Goal: Task Accomplishment & Management: Complete application form

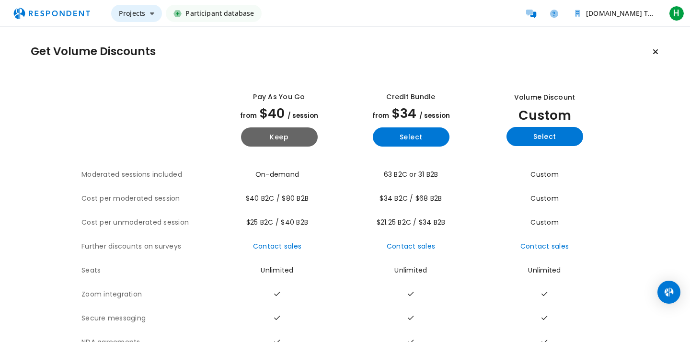
click at [133, 12] on span "Projects" at bounding box center [132, 13] width 26 height 9
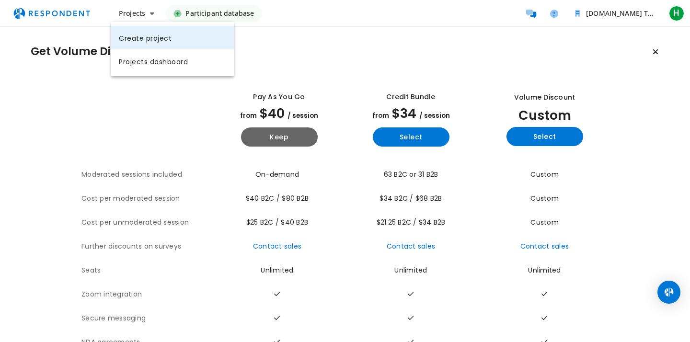
click at [142, 38] on link "Create project" at bounding box center [172, 37] width 123 height 23
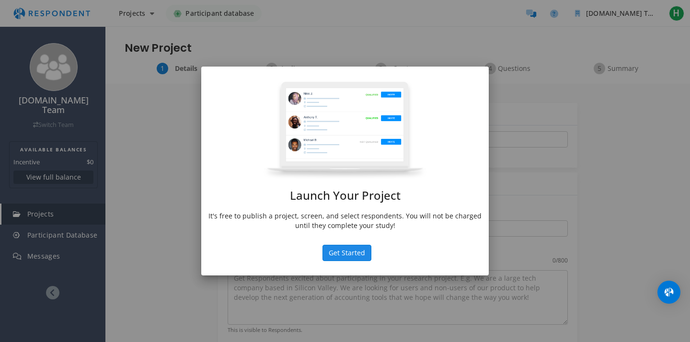
click at [349, 258] on button "Get Started" at bounding box center [346, 253] width 49 height 16
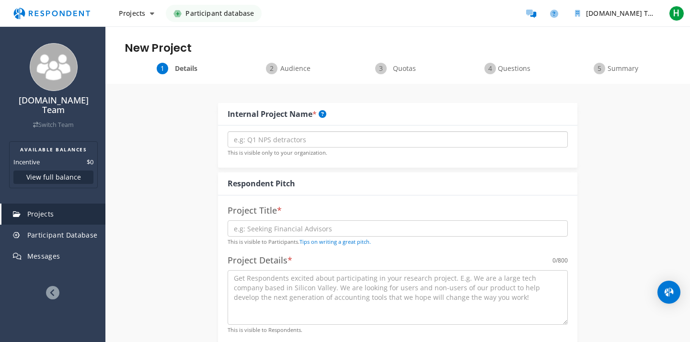
click at [298, 140] on input "text" at bounding box center [398, 139] width 340 height 16
type input "Test"
click at [279, 228] on input "text" at bounding box center [398, 228] width 340 height 16
click at [249, 207] on h4 "Project Title *" at bounding box center [398, 211] width 340 height 10
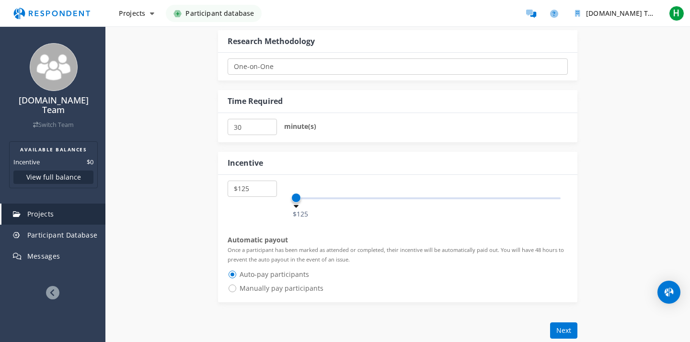
scroll to position [442, 0]
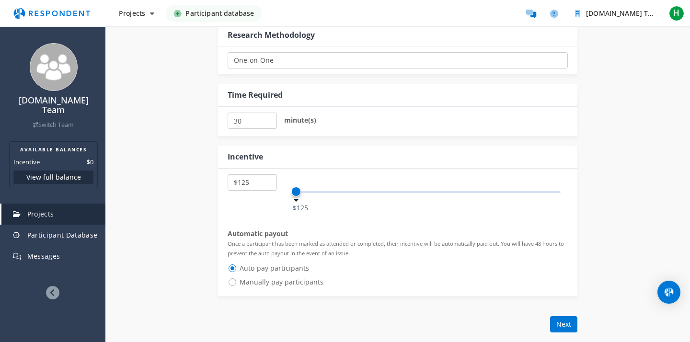
click at [260, 186] on select "$5 $10 $15 $20 $25 $30 $35 $40 $45 $50 $55 $60 $65 $70 $75 $80 $85 $90 $95 $100…" at bounding box center [252, 182] width 49 height 16
select select "number:100"
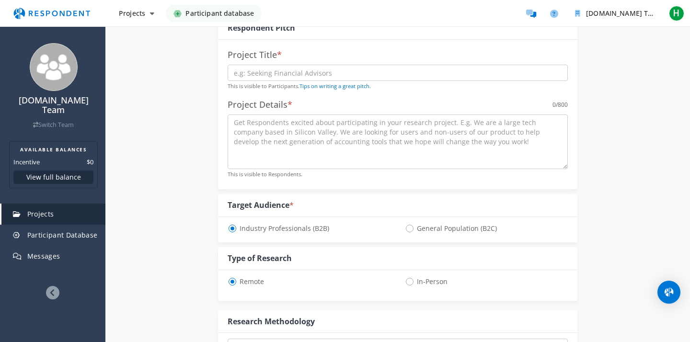
scroll to position [127, 0]
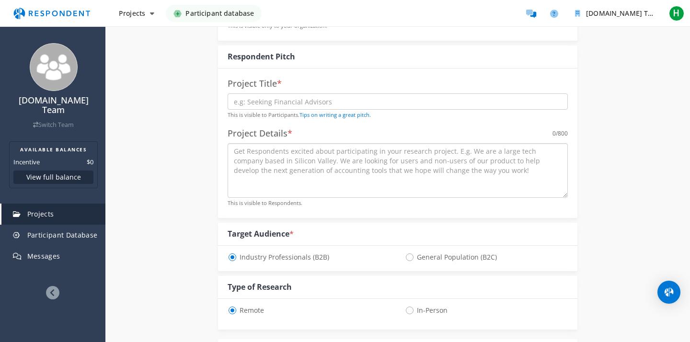
click at [269, 176] on textarea at bounding box center [398, 170] width 340 height 55
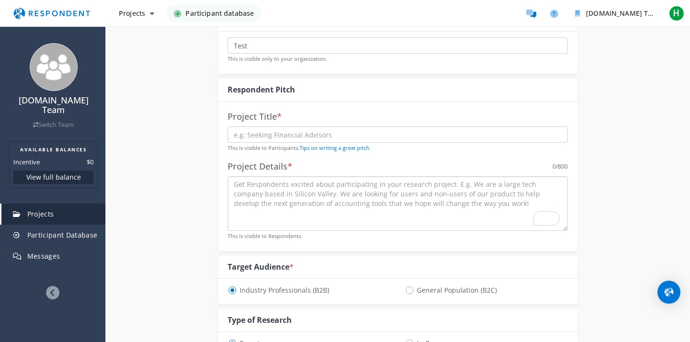
scroll to position [77, 0]
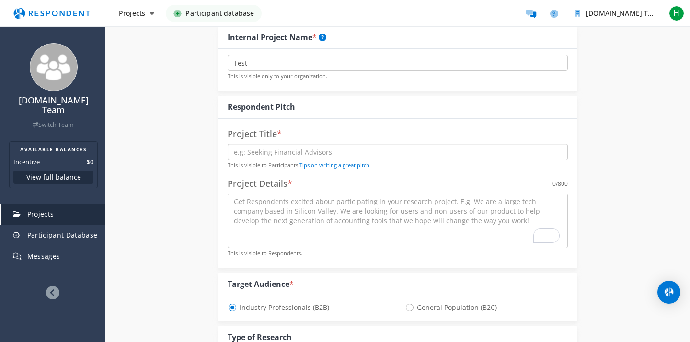
click at [267, 149] on input "text" at bounding box center [398, 152] width 340 height 16
type input "Test"
click at [277, 208] on textarea "To enrich screen reader interactions, please activate Accessibility in Grammarl…" at bounding box center [398, 221] width 340 height 55
drag, startPoint x: 227, startPoint y: 184, endPoint x: 312, endPoint y: 179, distance: 85.4
click at [312, 179] on div "Project Title * Test This is visible to Participants. Tips on writing a great p…" at bounding box center [397, 193] width 359 height 149
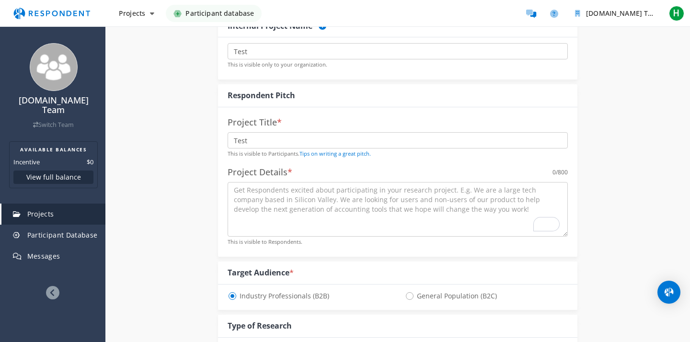
scroll to position [66, 0]
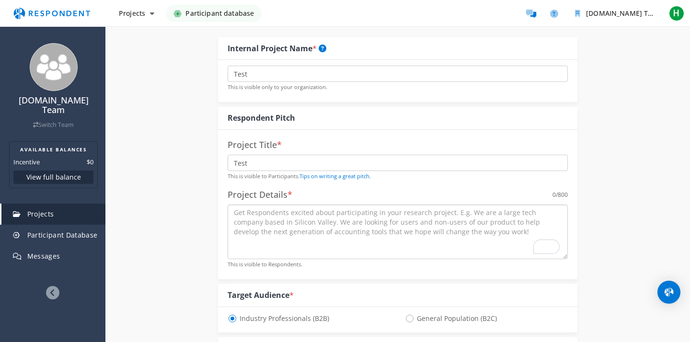
click at [354, 214] on textarea "To enrich screen reader interactions, please activate Accessibility in Grammarl…" at bounding box center [398, 232] width 340 height 55
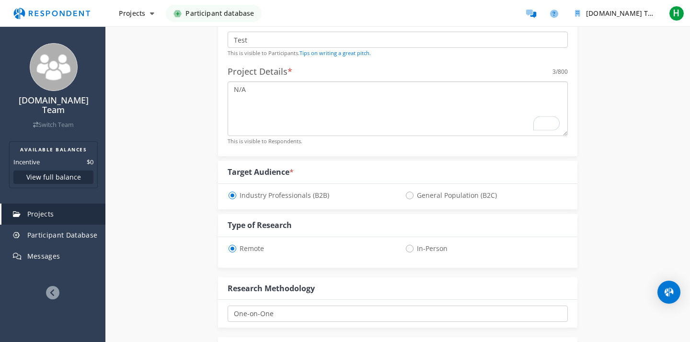
scroll to position [580, 0]
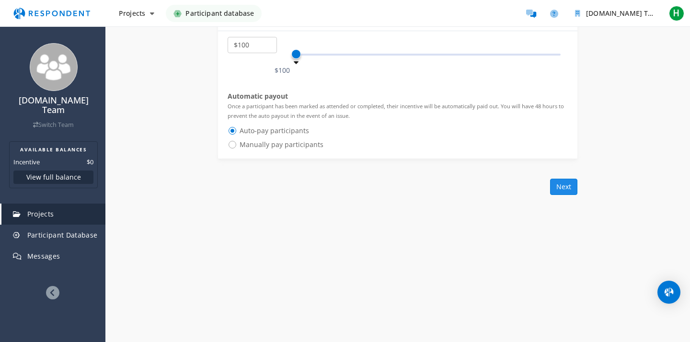
type textarea "N/A"
click at [567, 192] on button "Next" at bounding box center [563, 187] width 27 height 16
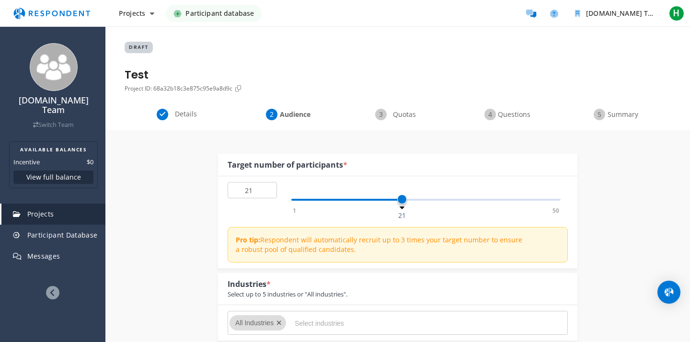
type input "20"
drag, startPoint x: 293, startPoint y: 197, endPoint x: 399, endPoint y: 205, distance: 106.2
click at [399, 201] on div "1 50 20" at bounding box center [425, 200] width 269 height 2
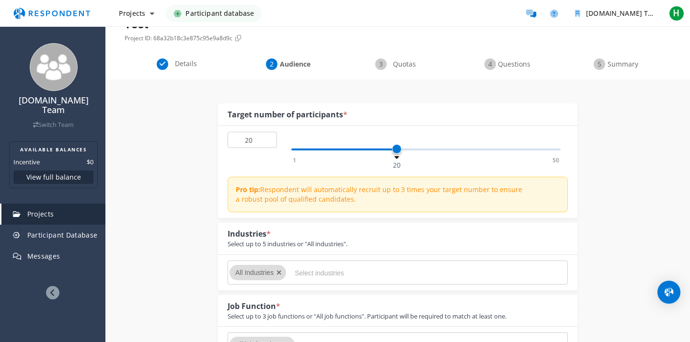
scroll to position [59, 0]
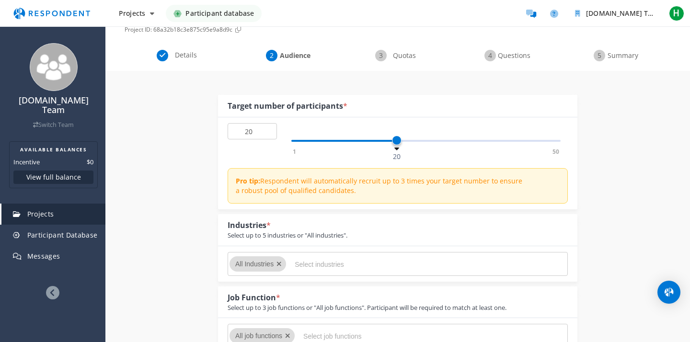
click at [337, 268] on input "Select industries" at bounding box center [367, 264] width 144 height 16
click at [283, 267] on div at bounding box center [281, 263] width 10 height 15
click at [280, 266] on icon "Remove All Industries" at bounding box center [278, 264] width 5 height 7
click at [307, 265] on input "Select industries" at bounding box center [367, 264] width 144 height 16
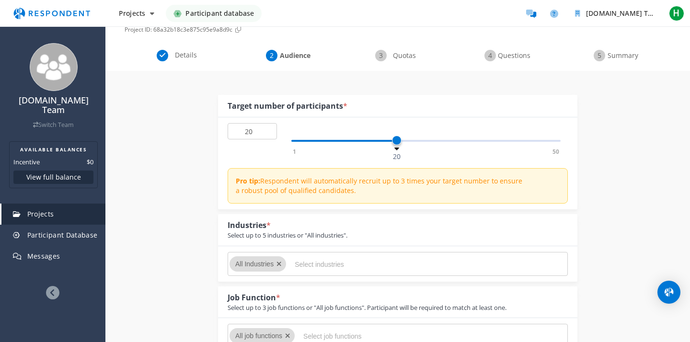
click at [281, 264] on icon "Remove All Industries" at bounding box center [278, 264] width 5 height 7
click at [327, 273] on md-chips-wrap "All Industries" at bounding box center [398, 264] width 340 height 24
click at [326, 264] on input "Select industries" at bounding box center [367, 264] width 144 height 16
type input "appa"
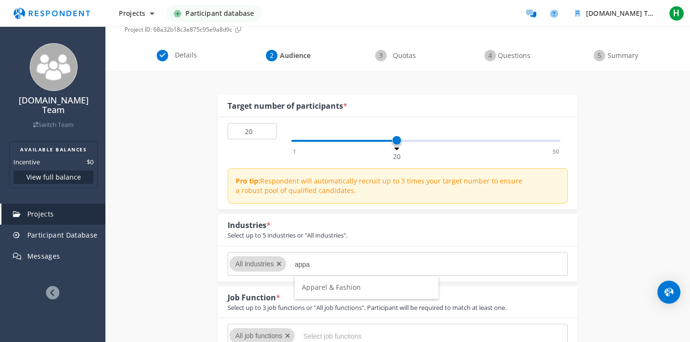
click at [326, 290] on span "Apparel & Fashion" at bounding box center [331, 287] width 59 height 9
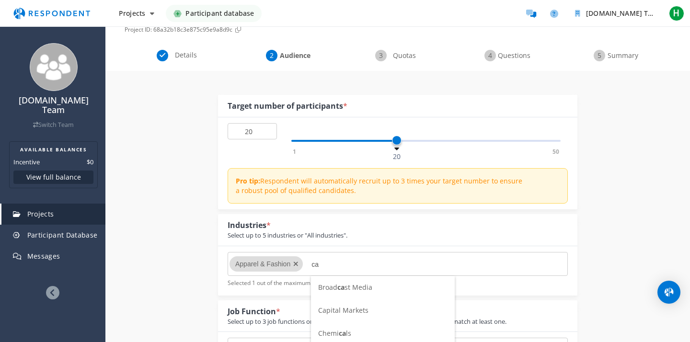
type input "c"
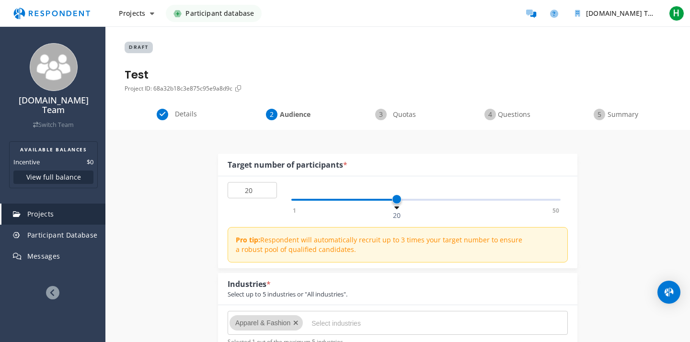
scroll to position [59, 0]
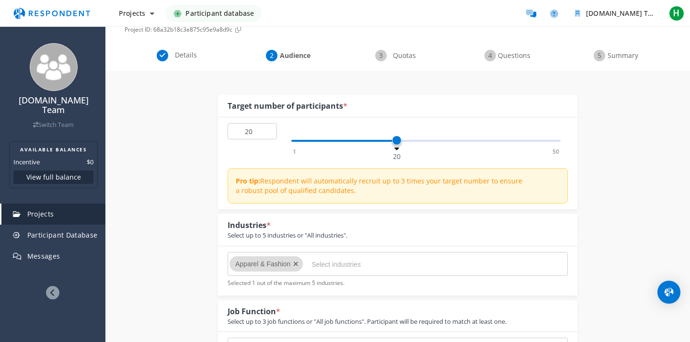
click at [333, 268] on input "Select industries" at bounding box center [383, 264] width 144 height 16
type input "cos"
click at [325, 293] on li "Cosmetics" at bounding box center [383, 287] width 144 height 23
type input "b"
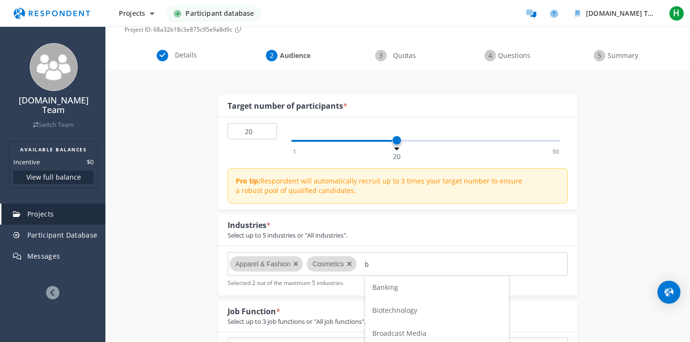
scroll to position [59, 0]
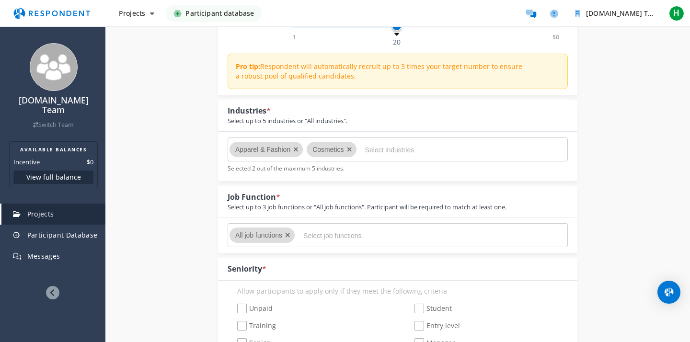
scroll to position [0, 0]
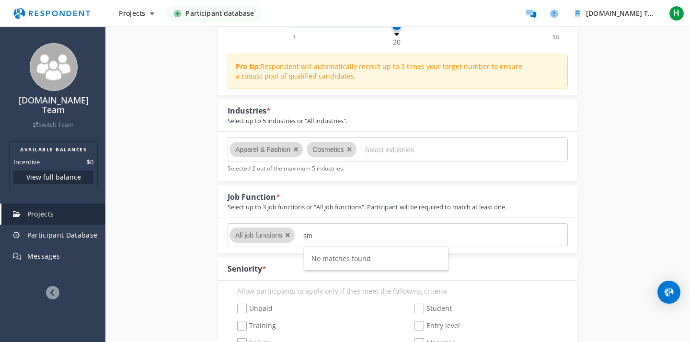
type input "s"
type input "c"
type input "marke"
click at [331, 256] on span "Marketing" at bounding box center [327, 258] width 33 height 9
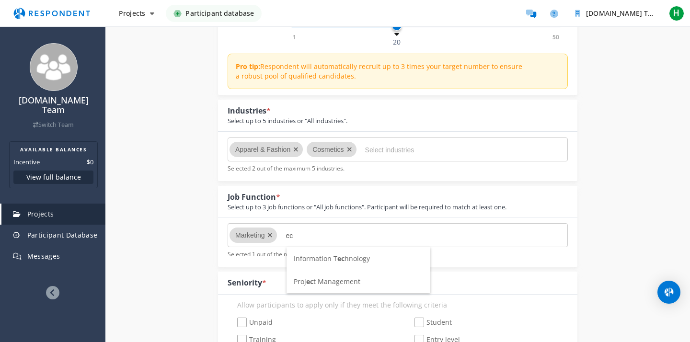
type input "e"
type input "g"
click at [490, 260] on div "Marketing Selected 1 out of the maximum 3 industries." at bounding box center [397, 241] width 359 height 49
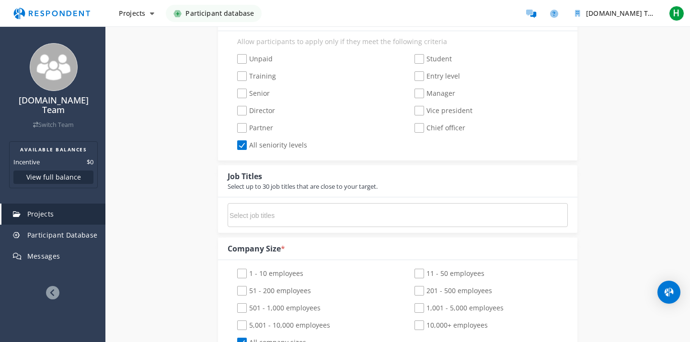
scroll to position [439, 0]
click at [353, 207] on input "Select job titles" at bounding box center [301, 213] width 144 height 16
type input "c"
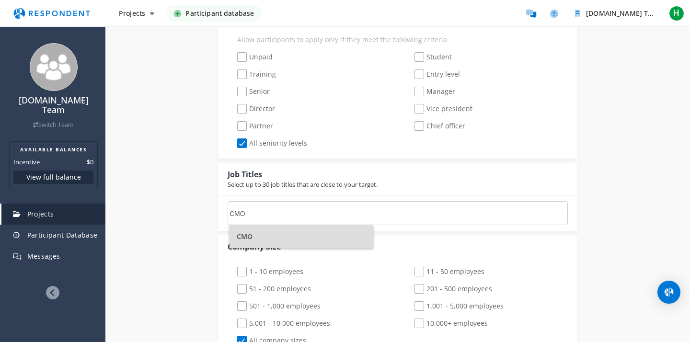
scroll to position [0, 0]
type input "CMO"
click at [320, 236] on li "CMO" at bounding box center [301, 236] width 144 height 23
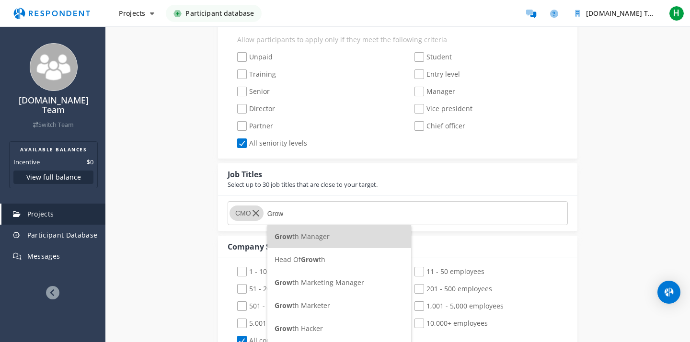
type input "Grow"
click at [312, 256] on span "Grow" at bounding box center [310, 259] width 18 height 9
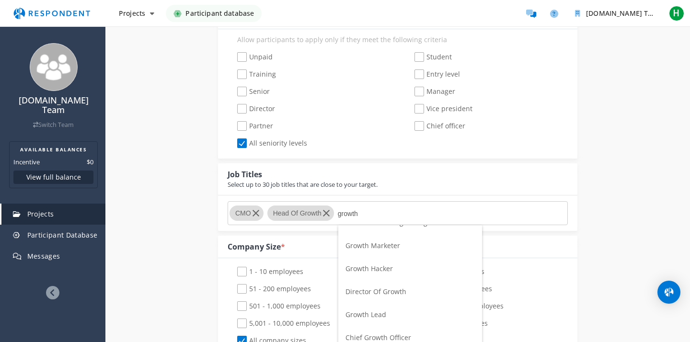
scroll to position [38, 0]
type input "growth"
click at [387, 289] on span "Director Of Growth" at bounding box center [375, 290] width 61 height 9
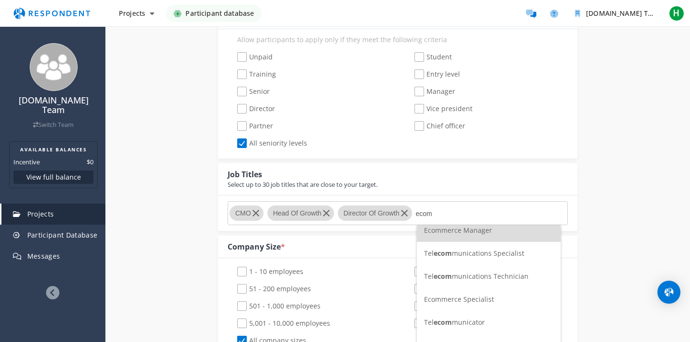
scroll to position [0, 0]
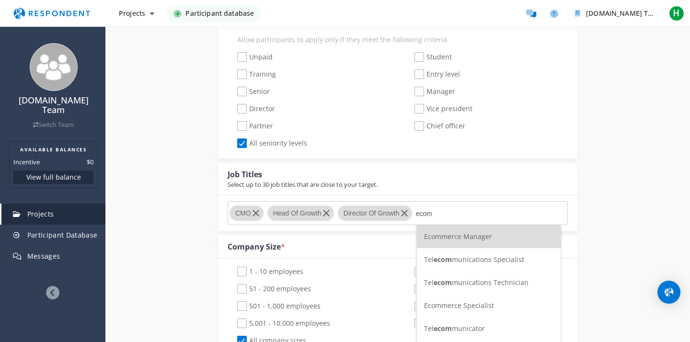
type input "ecom"
click at [470, 235] on span "Ecommerce Manager" at bounding box center [458, 236] width 68 height 9
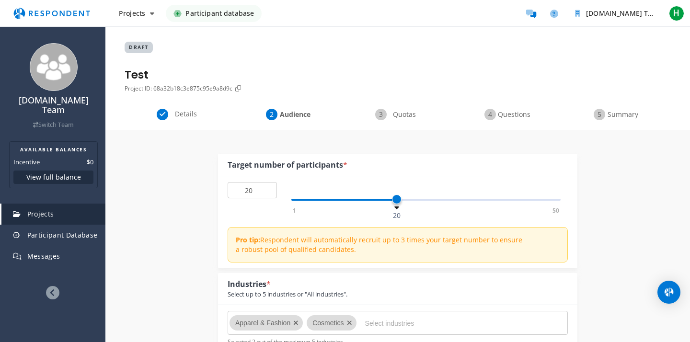
scroll to position [439, 0]
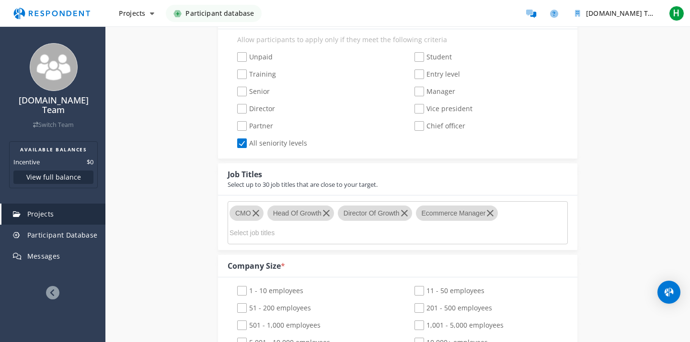
click at [516, 212] on md-chips-wrap "CMO Head Of Growth Director Of Growth Ecommerce Manager" at bounding box center [398, 222] width 340 height 43
click at [516, 221] on md-chips-wrap "CMO Head Of Growth Director Of Growth Ecommerce Manager" at bounding box center [398, 222] width 340 height 43
click at [275, 223] on md-chips-wrap "CMO Head Of Growth Director Of Growth Ecommerce Manager" at bounding box center [398, 222] width 340 height 43
click at [272, 235] on input "Select job titles" at bounding box center [301, 233] width 144 height 16
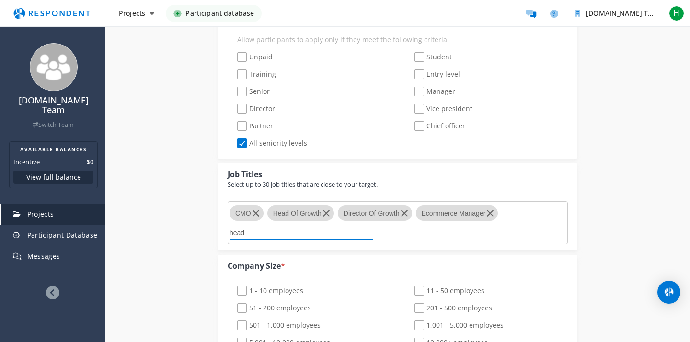
scroll to position [0, 0]
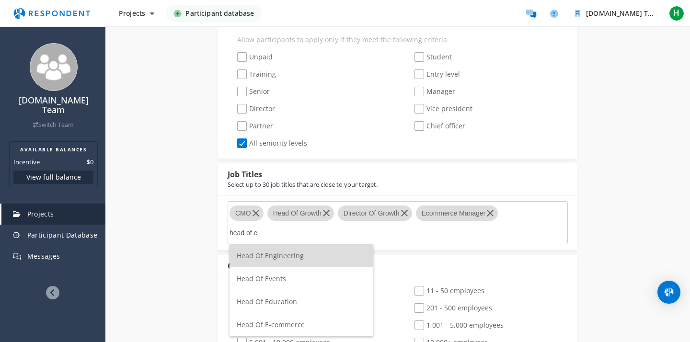
type input "head of e"
click at [282, 327] on span "Head Of E-commerce" at bounding box center [271, 324] width 68 height 9
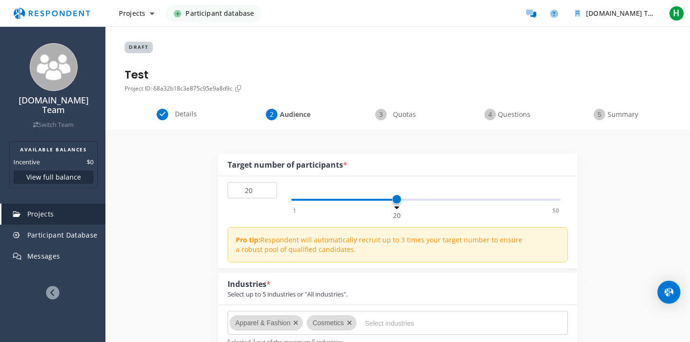
scroll to position [439, 0]
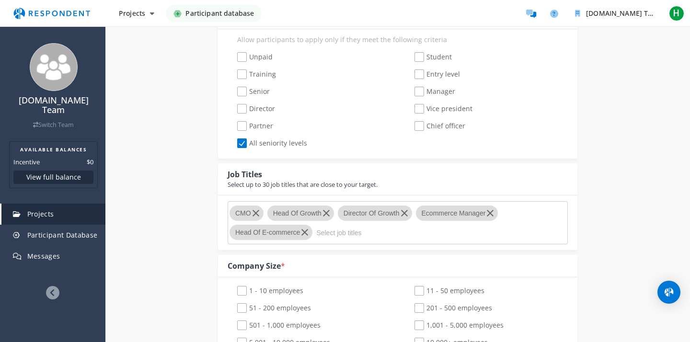
click at [491, 214] on md-icon "button" at bounding box center [489, 212] width 11 height 11
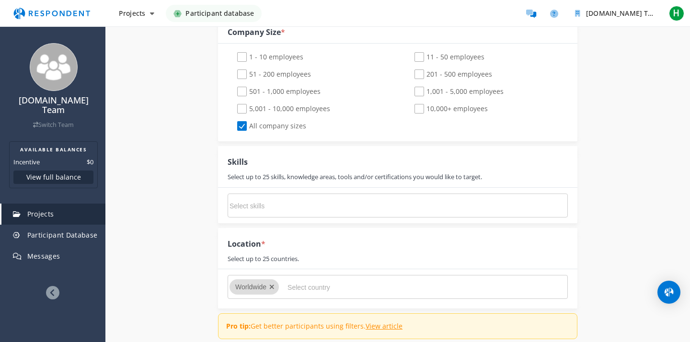
scroll to position [676, 0]
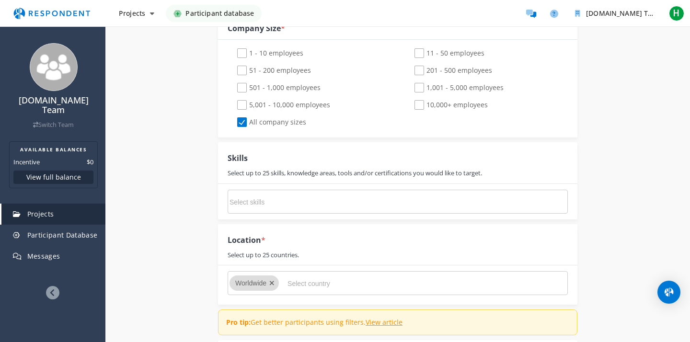
click at [313, 198] on input "Select skills" at bounding box center [301, 202] width 144 height 16
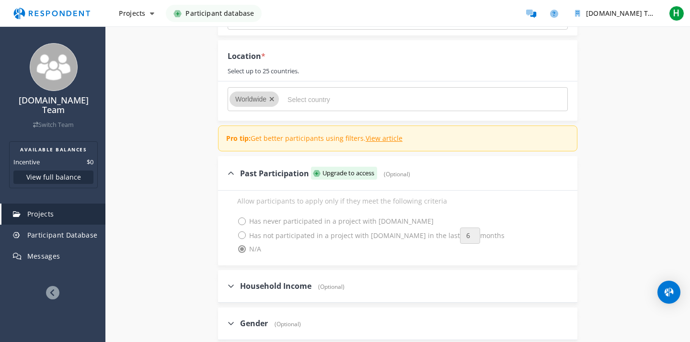
scroll to position [858, 0]
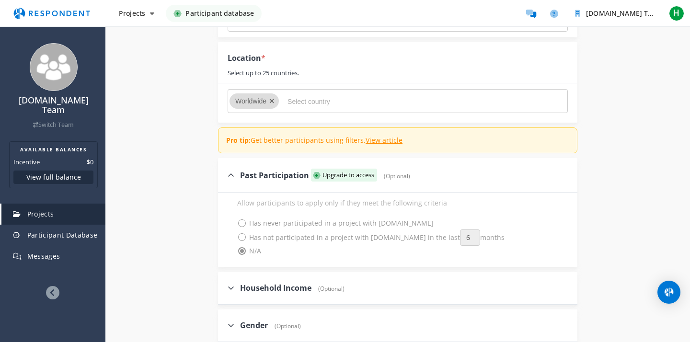
click at [289, 101] on input "Select country" at bounding box center [359, 101] width 144 height 16
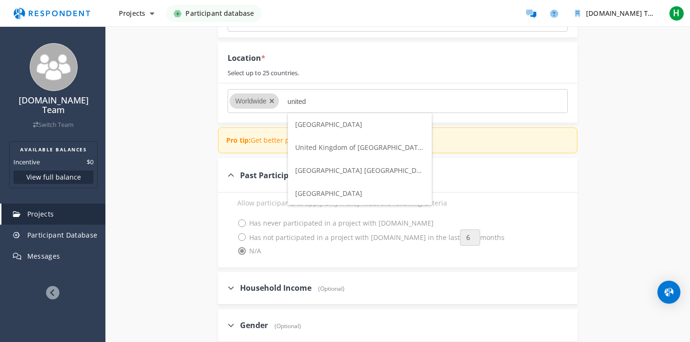
type input "united"
click at [319, 193] on span "[GEOGRAPHIC_DATA]" at bounding box center [328, 193] width 67 height 9
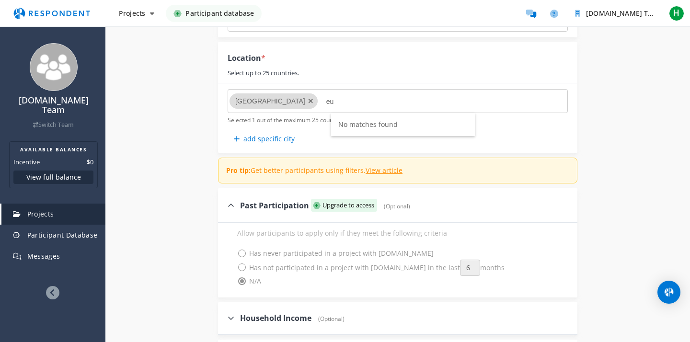
type input "e"
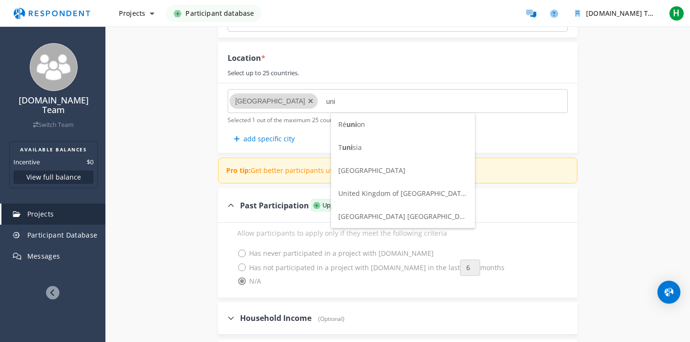
type input "uni"
click at [365, 187] on li "United Kingdom of [GEOGRAPHIC_DATA] and [GEOGRAPHIC_DATA]" at bounding box center [403, 193] width 144 height 23
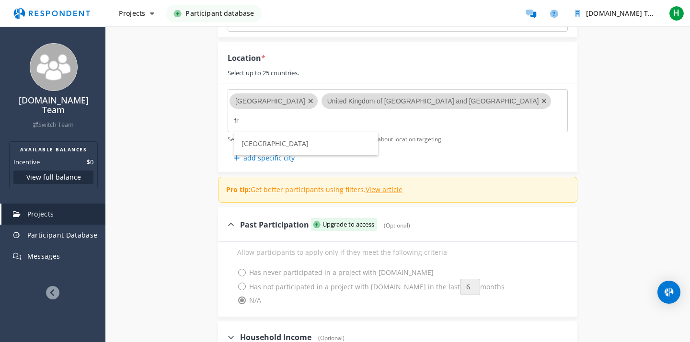
type input "f"
type input "[GEOGRAPHIC_DATA]"
click at [297, 143] on li "[GEOGRAPHIC_DATA]" at bounding box center [306, 143] width 144 height 23
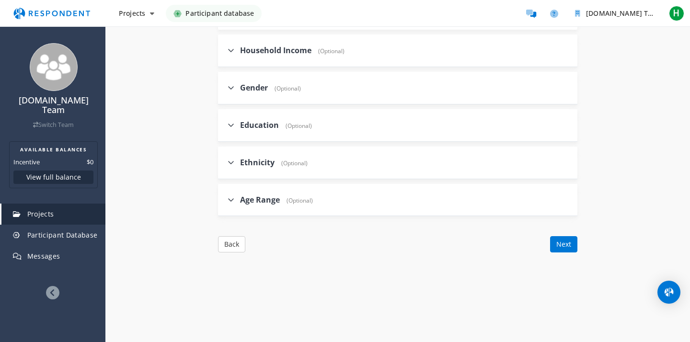
scroll to position [1139, 0]
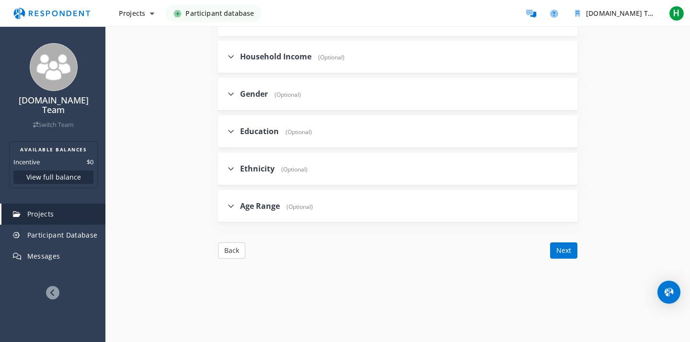
click at [252, 125] on div "Education (Optional)" at bounding box center [270, 131] width 84 height 21
click at [255, 135] on span "Education" at bounding box center [259, 131] width 39 height 11
click at [224, 134] on input "Education (Optional)" at bounding box center [221, 131] width 6 height 6
checkbox input "true"
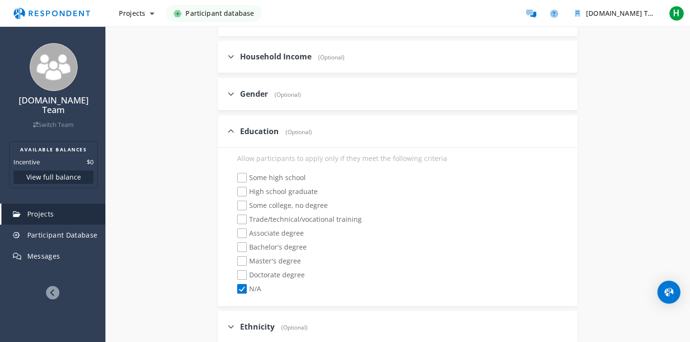
click at [242, 249] on span "Bachelor's degree" at bounding box center [271, 247] width 69 height 11
click at [234, 249] on input "Bachelor's degree" at bounding box center [231, 247] width 6 height 6
checkbox input "true"
checkbox input "false"
click at [244, 262] on span "Master's degree" at bounding box center [269, 261] width 64 height 11
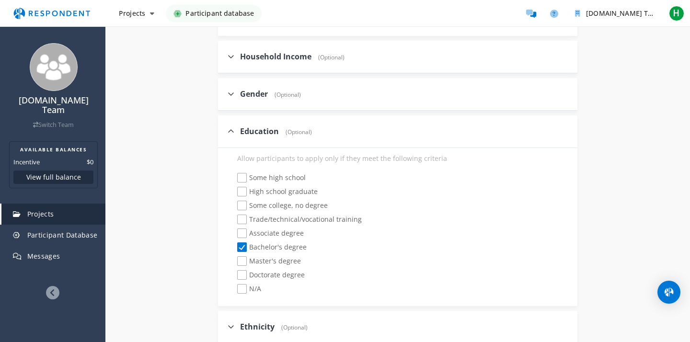
click at [234, 262] on input "Master's degree" at bounding box center [231, 261] width 6 height 6
checkbox input "true"
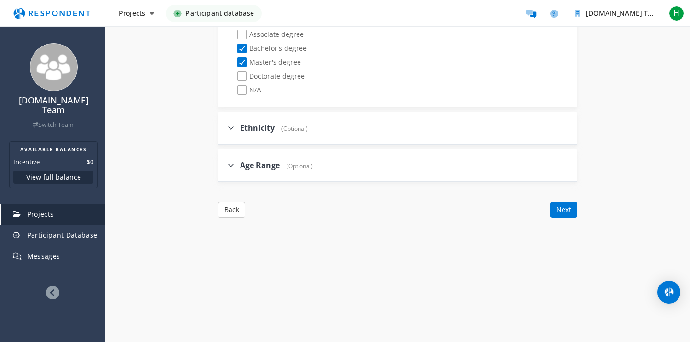
scroll to position [1349, 0]
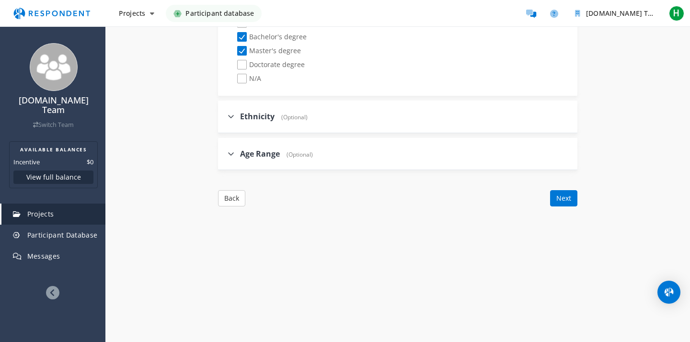
click at [276, 154] on span "Age Range" at bounding box center [260, 153] width 40 height 11
click at [224, 154] on input "Age Range (Optional)" at bounding box center [221, 153] width 6 height 6
checkbox input "true"
click at [242, 230] on span "30-39" at bounding box center [252, 228] width 30 height 11
click at [234, 230] on input "30-39" at bounding box center [231, 228] width 6 height 6
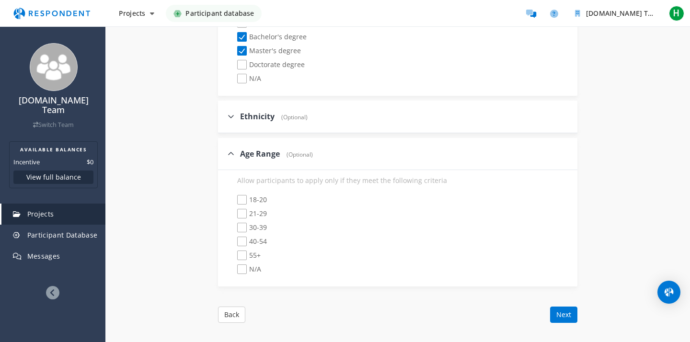
checkbox input "true"
checkbox input "false"
click at [241, 245] on span "40-54" at bounding box center [252, 242] width 30 height 11
click at [234, 245] on input "40-54" at bounding box center [231, 242] width 6 height 6
checkbox input "true"
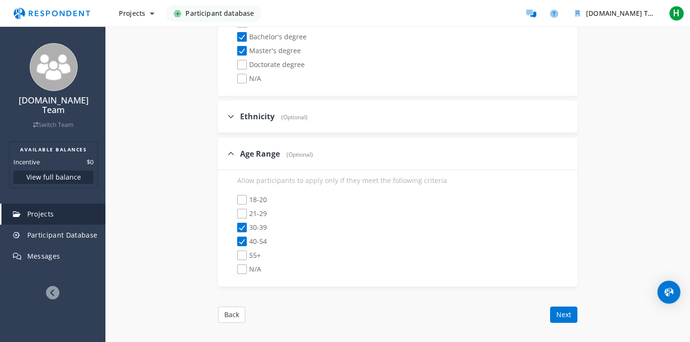
click at [241, 256] on span "55+" at bounding box center [248, 255] width 23 height 11
click at [234, 256] on input "55+" at bounding box center [231, 255] width 6 height 6
checkbox input "true"
click at [559, 315] on button "Next" at bounding box center [563, 315] width 27 height 16
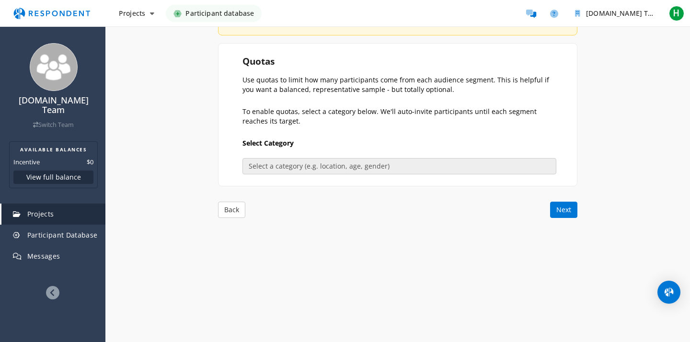
scroll to position [172, 0]
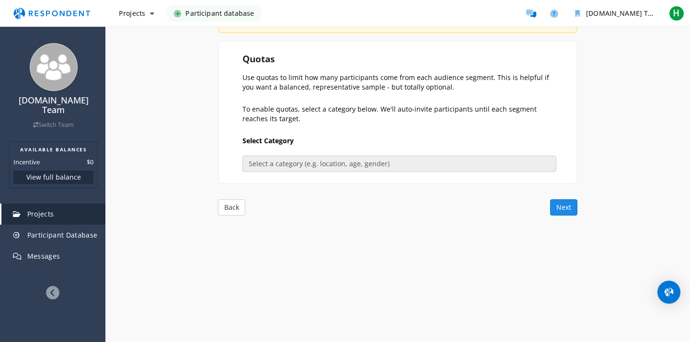
click at [560, 208] on button "Next" at bounding box center [563, 207] width 27 height 16
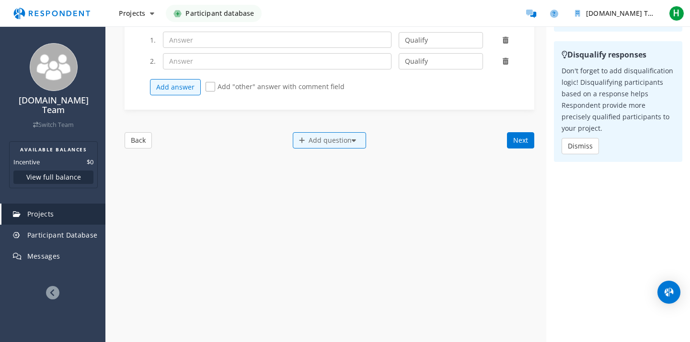
scroll to position [254, 0]
click at [573, 151] on button "Dismiss" at bounding box center [579, 145] width 37 height 16
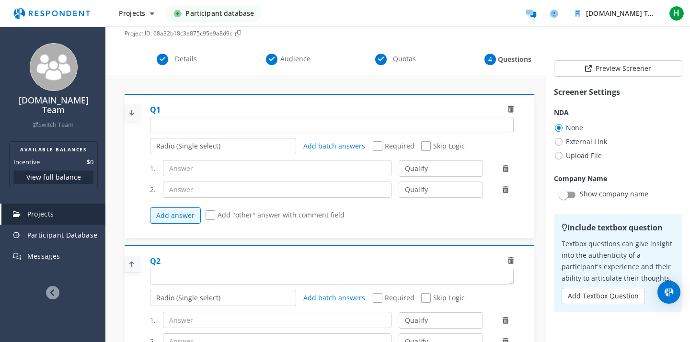
scroll to position [64, 0]
